Goal: Communication & Community: Answer question/provide support

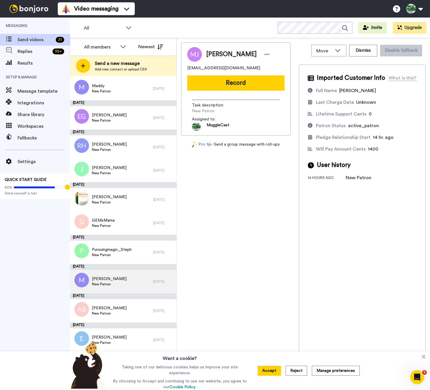
scroll to position [374, 0]
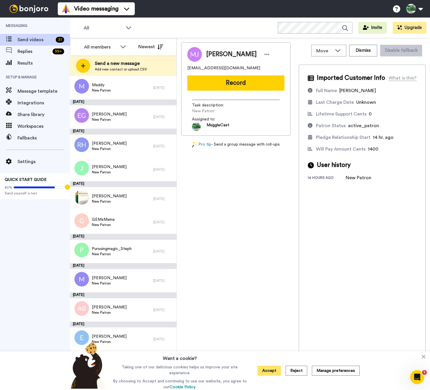
click at [273, 372] on button "Accept" at bounding box center [269, 370] width 23 height 10
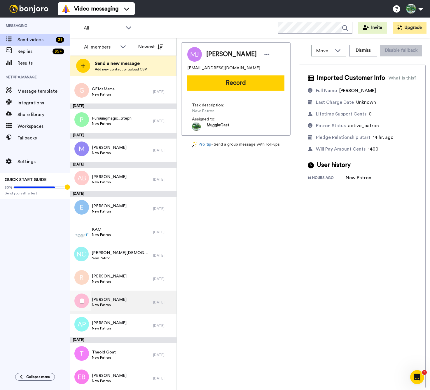
scroll to position [504, 0]
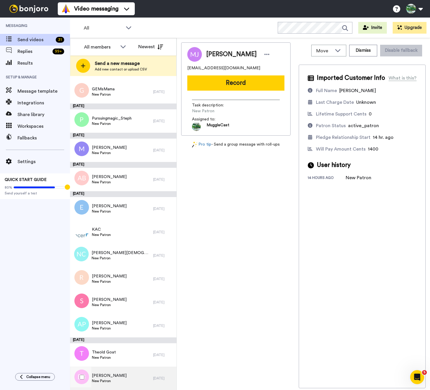
click at [115, 374] on span "Emily Bowen-Marler" at bounding box center [109, 375] width 35 height 6
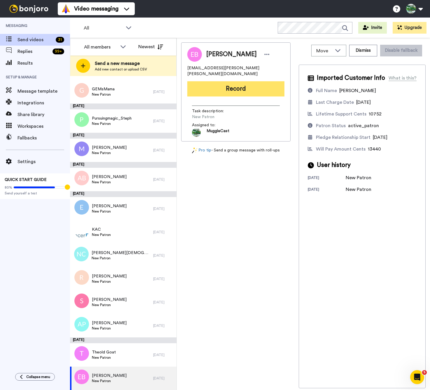
click at [231, 87] on button "Record" at bounding box center [235, 88] width 97 height 15
click at [211, 82] on button "Record" at bounding box center [235, 88] width 97 height 15
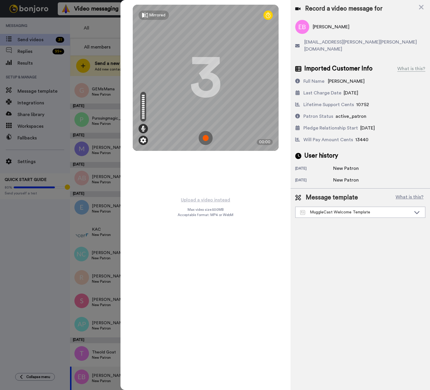
click at [143, 138] on img at bounding box center [143, 140] width 6 height 6
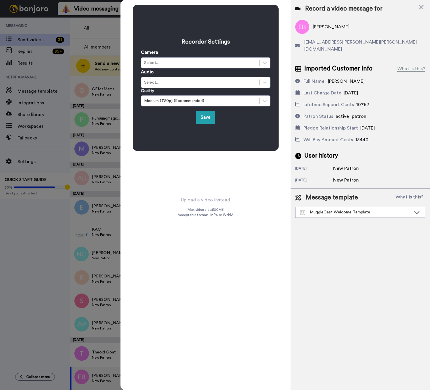
click at [180, 82] on div "Select..." at bounding box center [200, 82] width 112 height 6
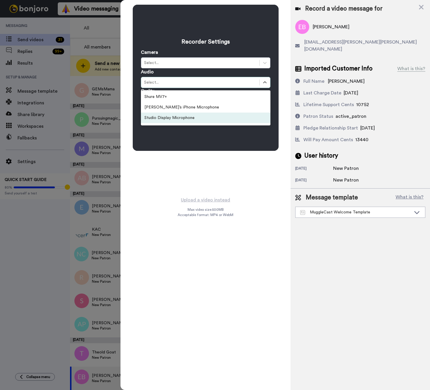
click at [169, 117] on div "Studio Display Microphone" at bounding box center [206, 117] width 130 height 11
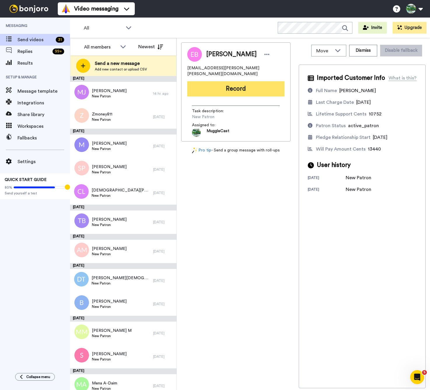
click at [244, 81] on button "Record" at bounding box center [235, 88] width 97 height 15
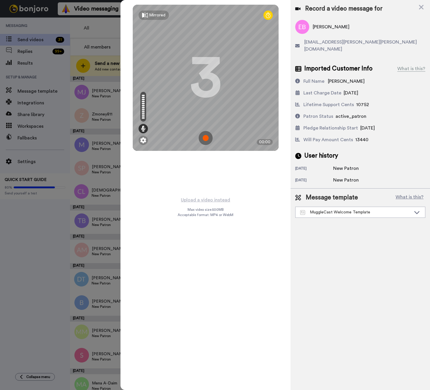
click at [206, 144] on img at bounding box center [206, 138] width 14 height 14
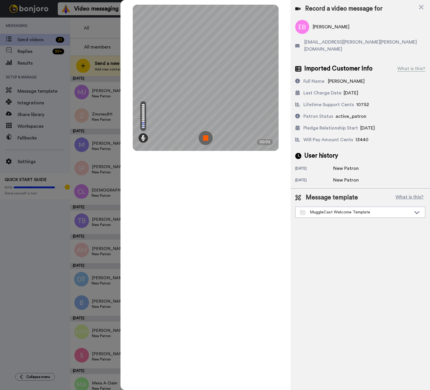
click at [206, 137] on img at bounding box center [206, 138] width 14 height 14
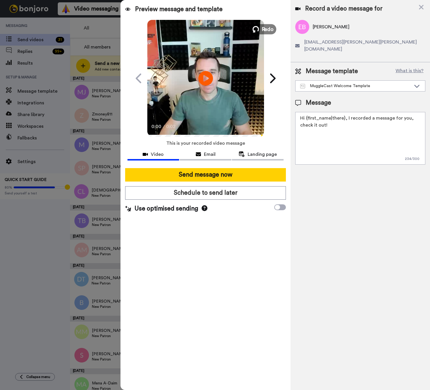
click at [265, 29] on span "Redo" at bounding box center [268, 29] width 12 height 8
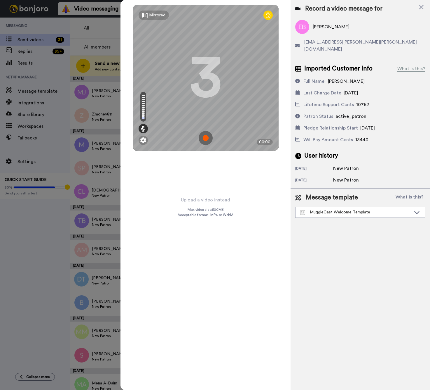
click at [207, 138] on img at bounding box center [206, 138] width 14 height 14
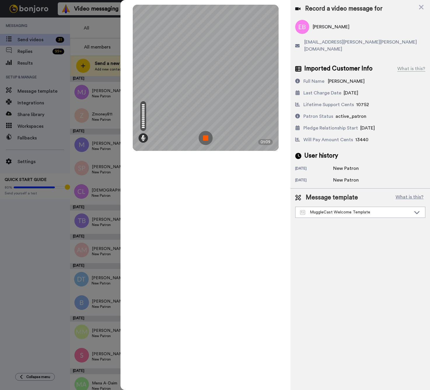
click at [209, 137] on img at bounding box center [206, 138] width 14 height 14
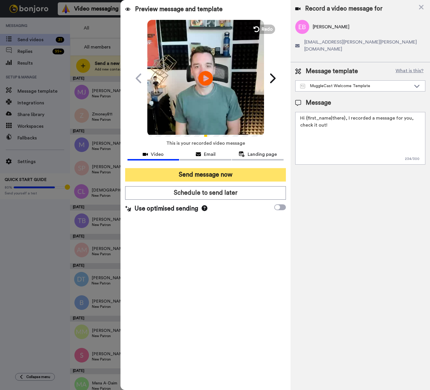
click at [205, 174] on button "Send message now" at bounding box center [205, 174] width 161 height 13
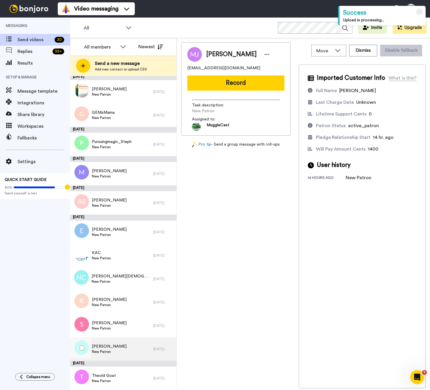
scroll to position [481, 0]
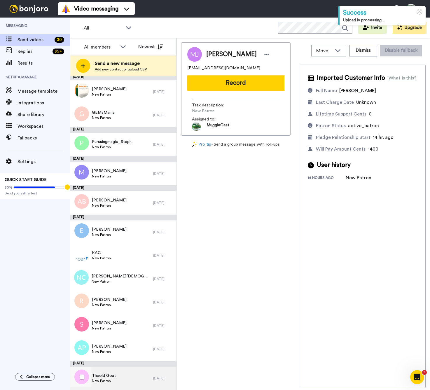
click at [122, 376] on div "Theold Goat New Patron" at bounding box center [111, 377] width 83 height 23
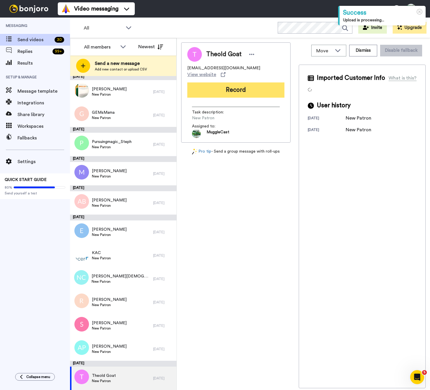
click at [229, 85] on button "Record" at bounding box center [235, 89] width 97 height 15
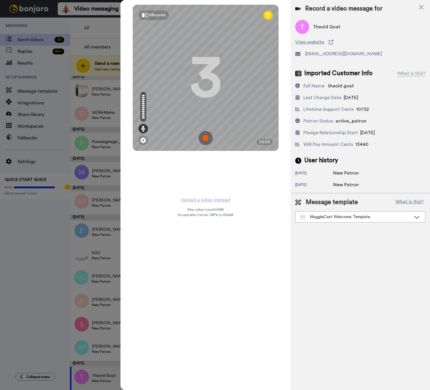
click at [208, 137] on img at bounding box center [206, 138] width 14 height 14
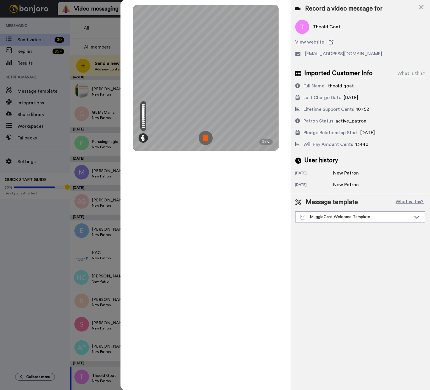
click at [208, 139] on img at bounding box center [206, 138] width 14 height 14
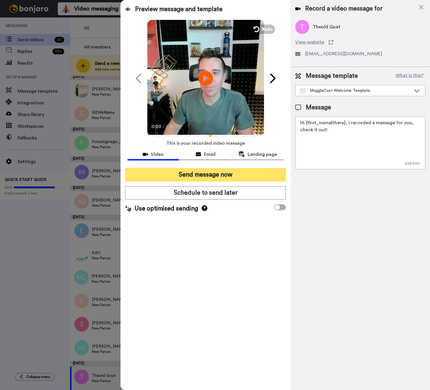
click at [217, 176] on button "Send message now" at bounding box center [205, 174] width 161 height 13
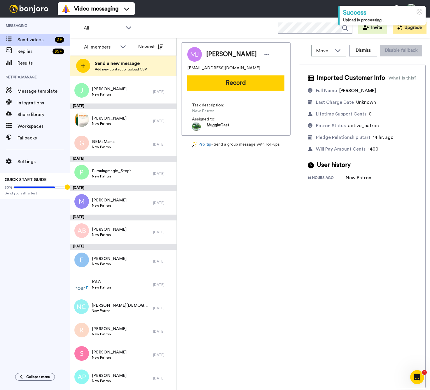
scroll to position [451, 0]
click at [116, 380] on div "[PERSON_NAME] New Patron" at bounding box center [111, 377] width 83 height 23
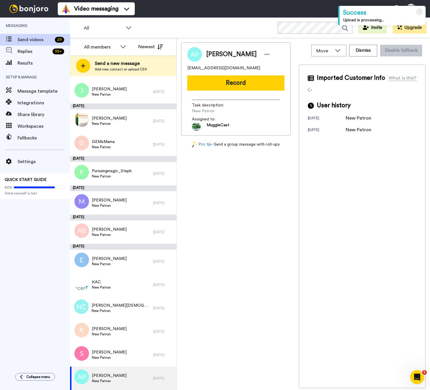
click at [218, 68] on span "[EMAIL_ADDRESS][DOMAIN_NAME]" at bounding box center [223, 68] width 73 height 6
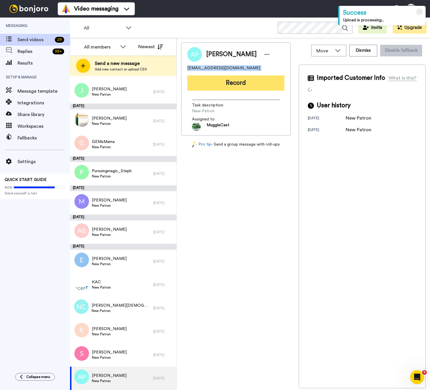
copy span "alexpelino@gmail.com"
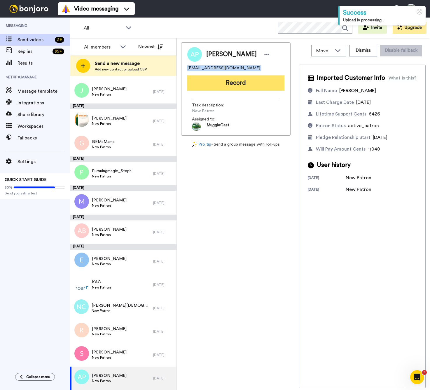
click at [229, 85] on button "Record" at bounding box center [235, 82] width 97 height 15
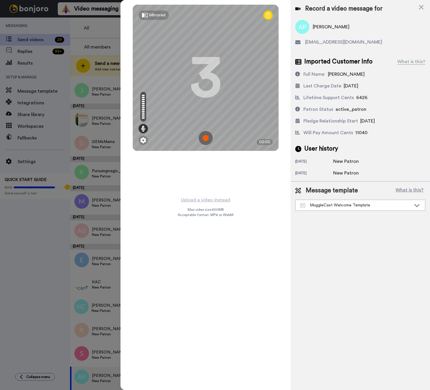
click at [206, 139] on img at bounding box center [206, 138] width 14 height 14
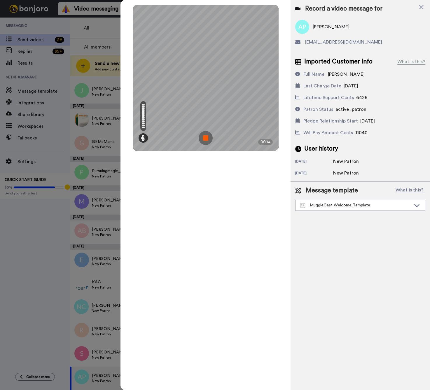
click at [201, 139] on img at bounding box center [206, 138] width 14 height 14
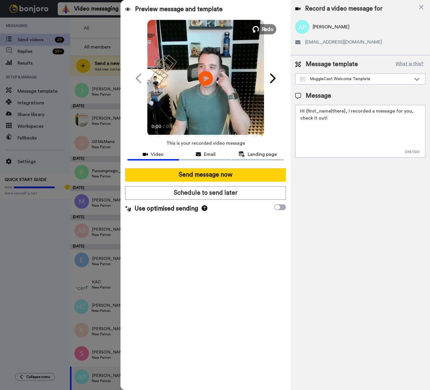
click at [268, 26] on span "Redo" at bounding box center [268, 29] width 12 height 8
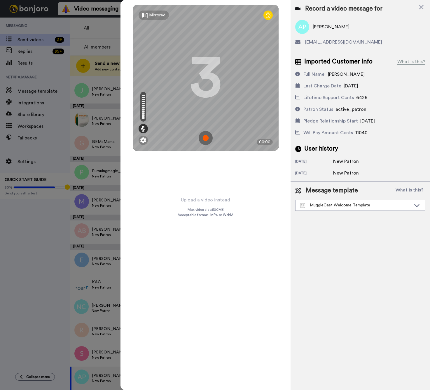
click at [203, 138] on img at bounding box center [206, 138] width 14 height 14
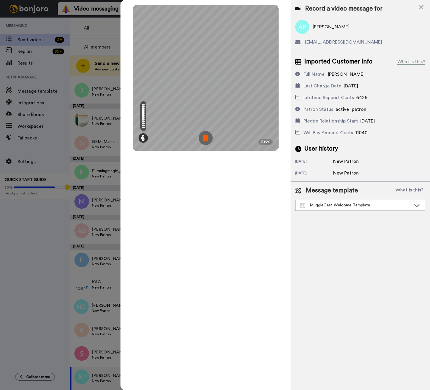
click at [204, 135] on img at bounding box center [206, 138] width 14 height 14
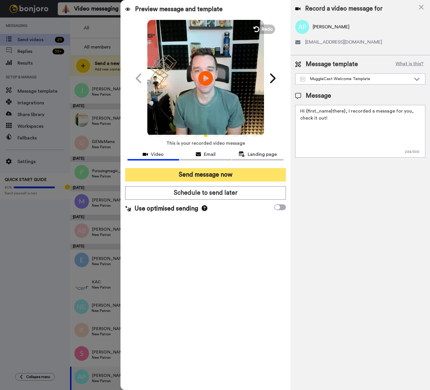
click at [214, 170] on button "Send message now" at bounding box center [205, 174] width 161 height 13
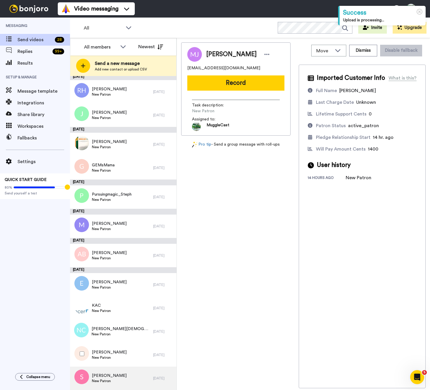
scroll to position [428, 0]
click at [119, 374] on div "Samira New Patron" at bounding box center [111, 377] width 83 height 23
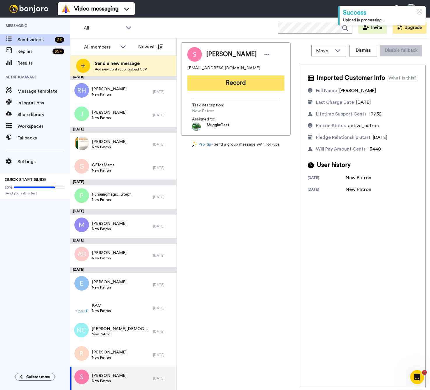
click at [223, 77] on button "Record" at bounding box center [235, 82] width 97 height 15
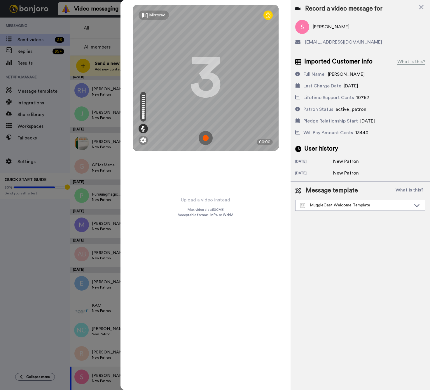
click at [204, 137] on img at bounding box center [206, 138] width 14 height 14
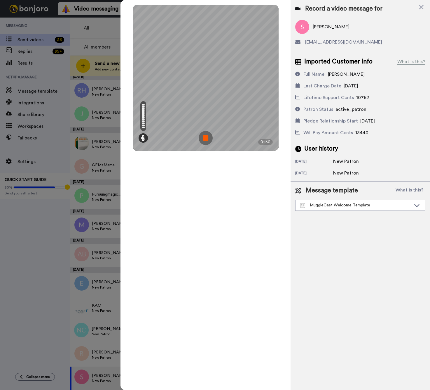
click at [206, 138] on img at bounding box center [206, 138] width 14 height 14
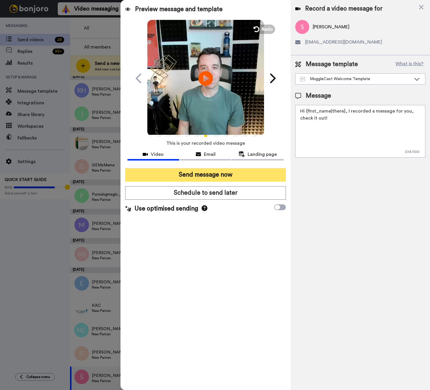
click at [216, 173] on button "Send message now" at bounding box center [205, 174] width 161 height 13
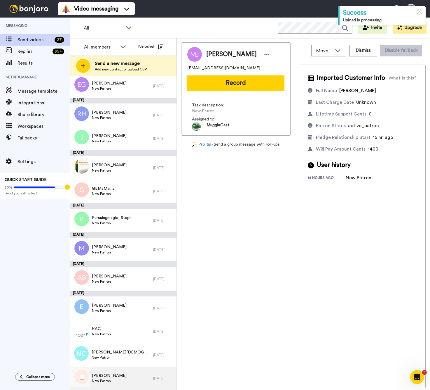
scroll to position [405, 0]
click at [120, 375] on div "[PERSON_NAME] New Patron" at bounding box center [111, 377] width 83 height 23
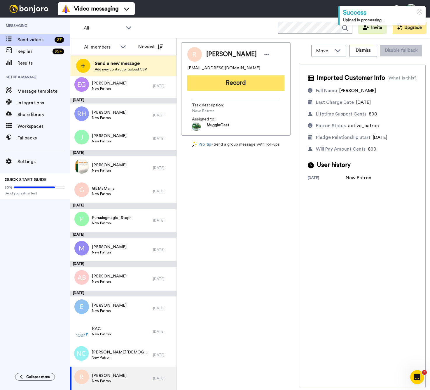
click at [248, 80] on button "Record" at bounding box center [235, 82] width 97 height 15
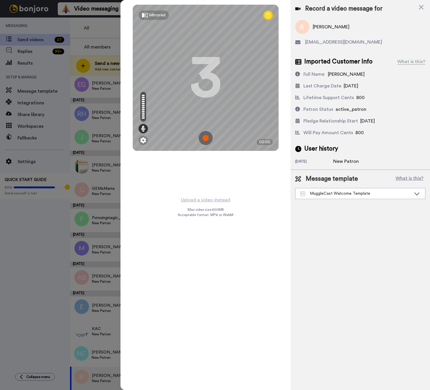
click at [208, 139] on img at bounding box center [206, 138] width 14 height 14
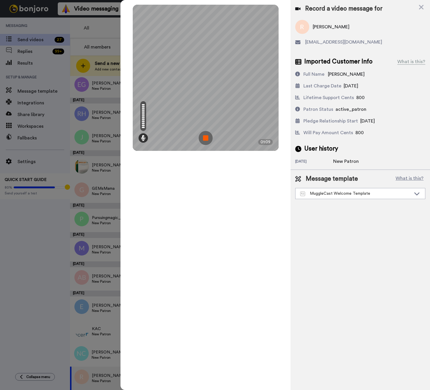
click at [206, 137] on img at bounding box center [206, 138] width 14 height 14
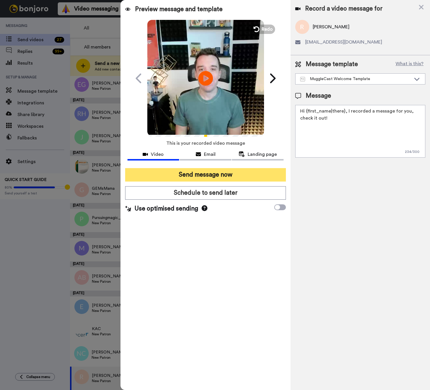
click at [202, 168] on div "Preview message and template Play/Pause Thank you from the MuggleCasters Muggle…" at bounding box center [206, 195] width 171 height 390
click at [201, 175] on button "Send message now" at bounding box center [205, 174] width 161 height 13
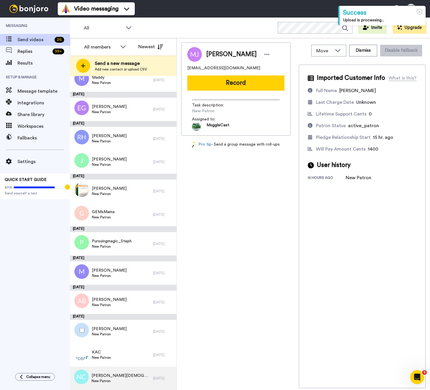
scroll to position [381, 0]
click at [121, 377] on div "[PERSON_NAME][DEMOGRAPHIC_DATA] New Patron" at bounding box center [111, 377] width 83 height 23
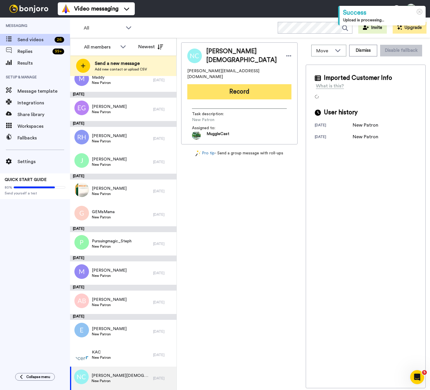
click at [236, 84] on button "Record" at bounding box center [239, 91] width 104 height 15
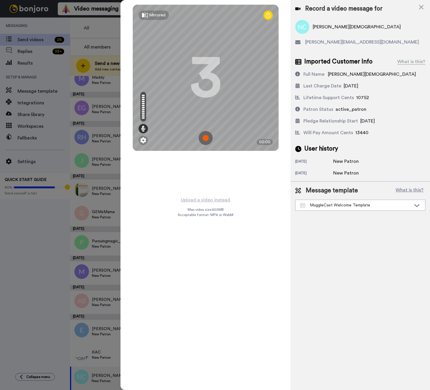
click at [205, 140] on img at bounding box center [206, 138] width 14 height 14
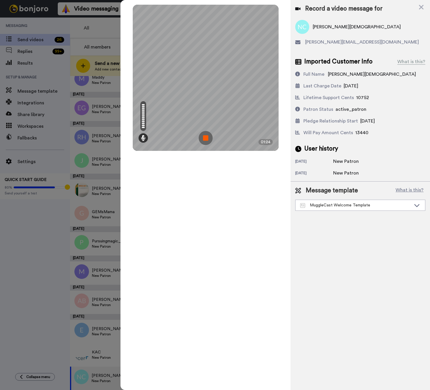
click at [206, 138] on img at bounding box center [206, 138] width 14 height 14
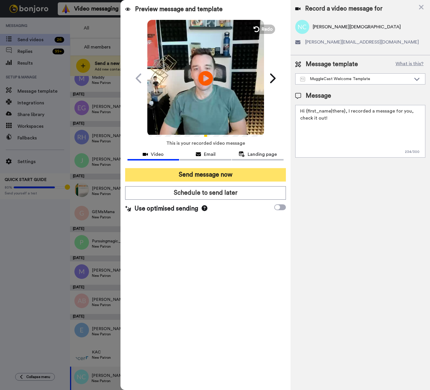
click at [197, 168] on button "Send message now" at bounding box center [205, 174] width 161 height 13
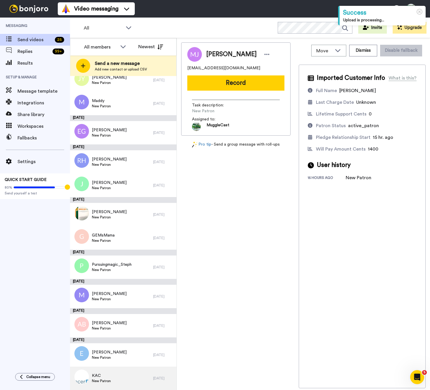
scroll to position [358, 0]
click at [106, 367] on div "KAC New Patron" at bounding box center [111, 377] width 83 height 23
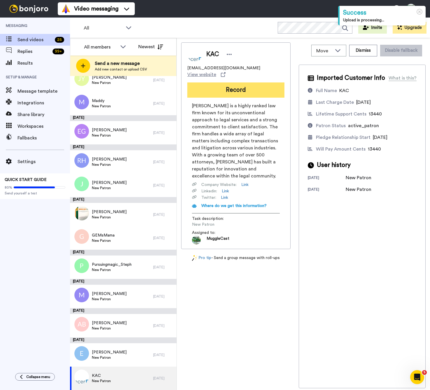
click at [249, 86] on button "Record" at bounding box center [235, 89] width 97 height 15
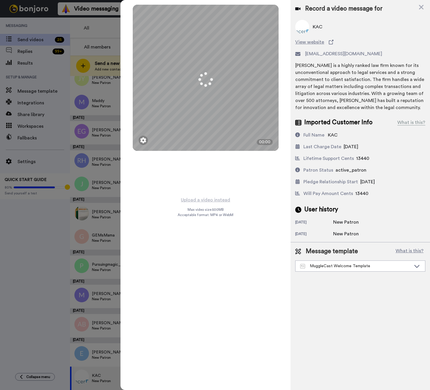
click at [341, 55] on span "[EMAIL_ADDRESS][DOMAIN_NAME]" at bounding box center [343, 53] width 77 height 7
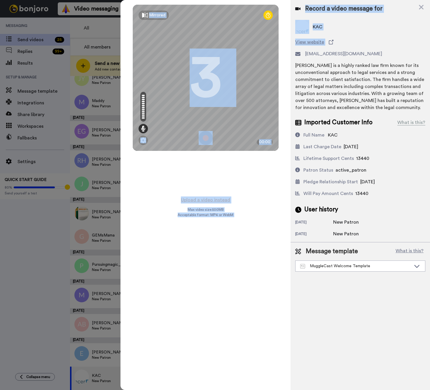
click at [210, 178] on div "Mirrored Redo 3 00:00" at bounding box center [206, 98] width 171 height 196
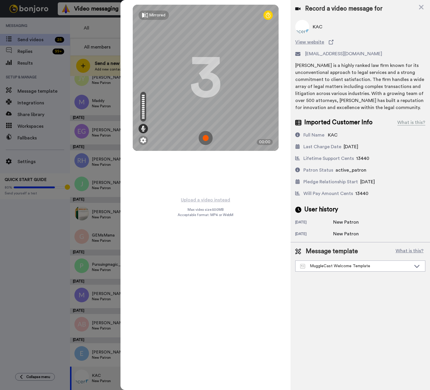
click at [206, 139] on img at bounding box center [206, 138] width 14 height 14
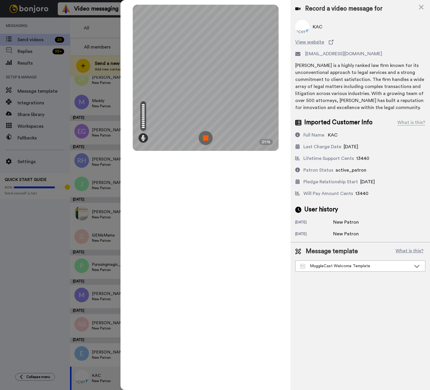
click at [204, 136] on img at bounding box center [206, 138] width 14 height 14
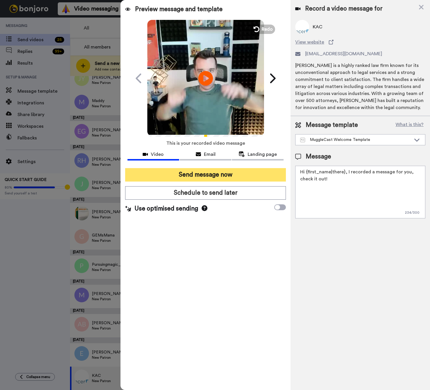
click at [209, 168] on button "Send message now" at bounding box center [205, 174] width 161 height 13
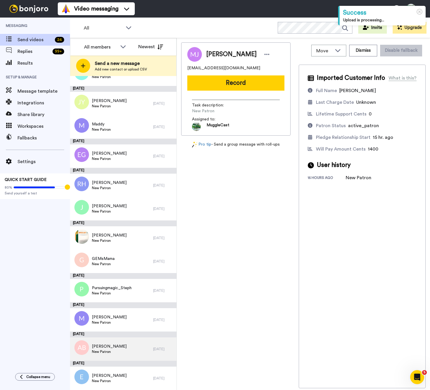
scroll to position [335, 0]
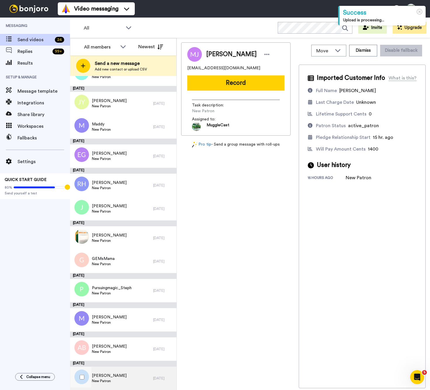
click at [113, 379] on div "Elizabeth New Patron" at bounding box center [111, 377] width 83 height 23
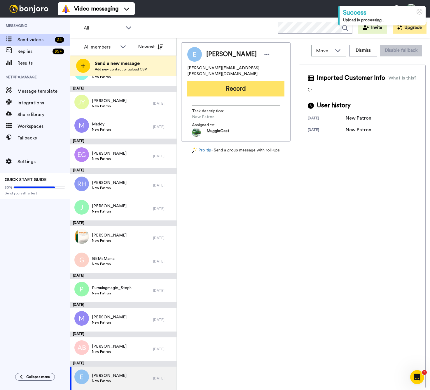
click at [246, 84] on button "Record" at bounding box center [235, 88] width 97 height 15
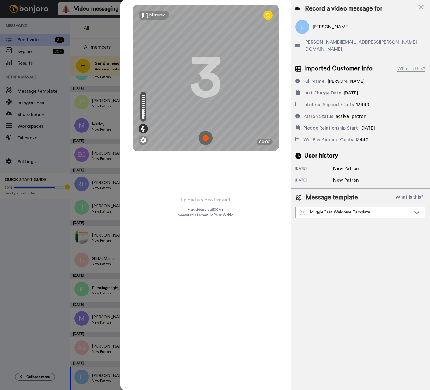
click at [206, 137] on img at bounding box center [206, 138] width 14 height 14
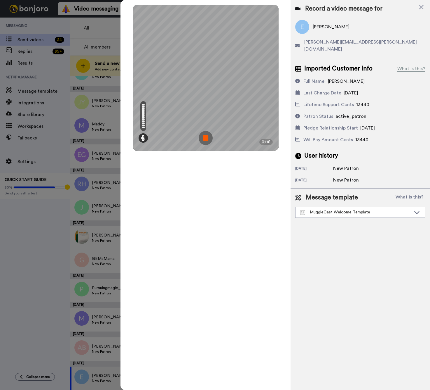
click at [205, 138] on img at bounding box center [206, 138] width 14 height 14
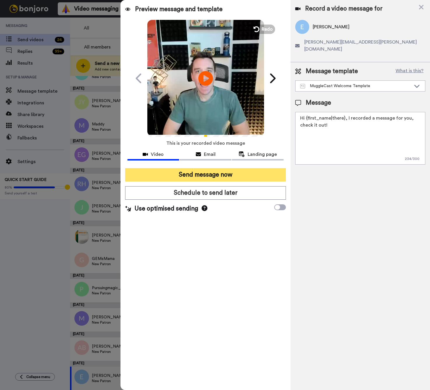
click at [217, 175] on button "Send message now" at bounding box center [205, 174] width 161 height 13
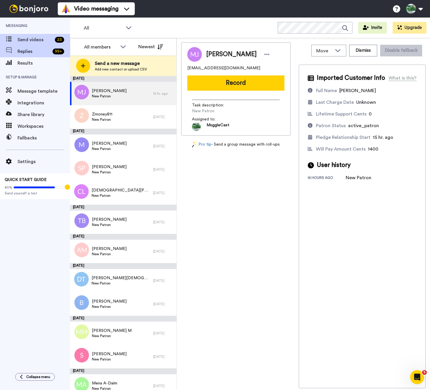
click at [32, 52] on span "Replies" at bounding box center [34, 51] width 33 height 7
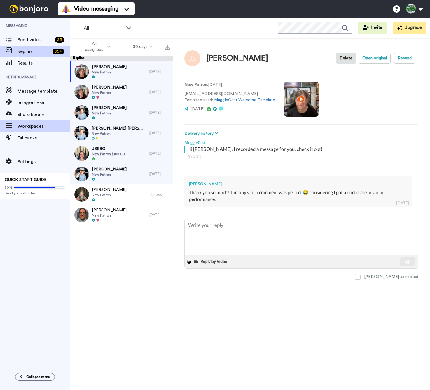
type textarea "x"
